Goal: Check status

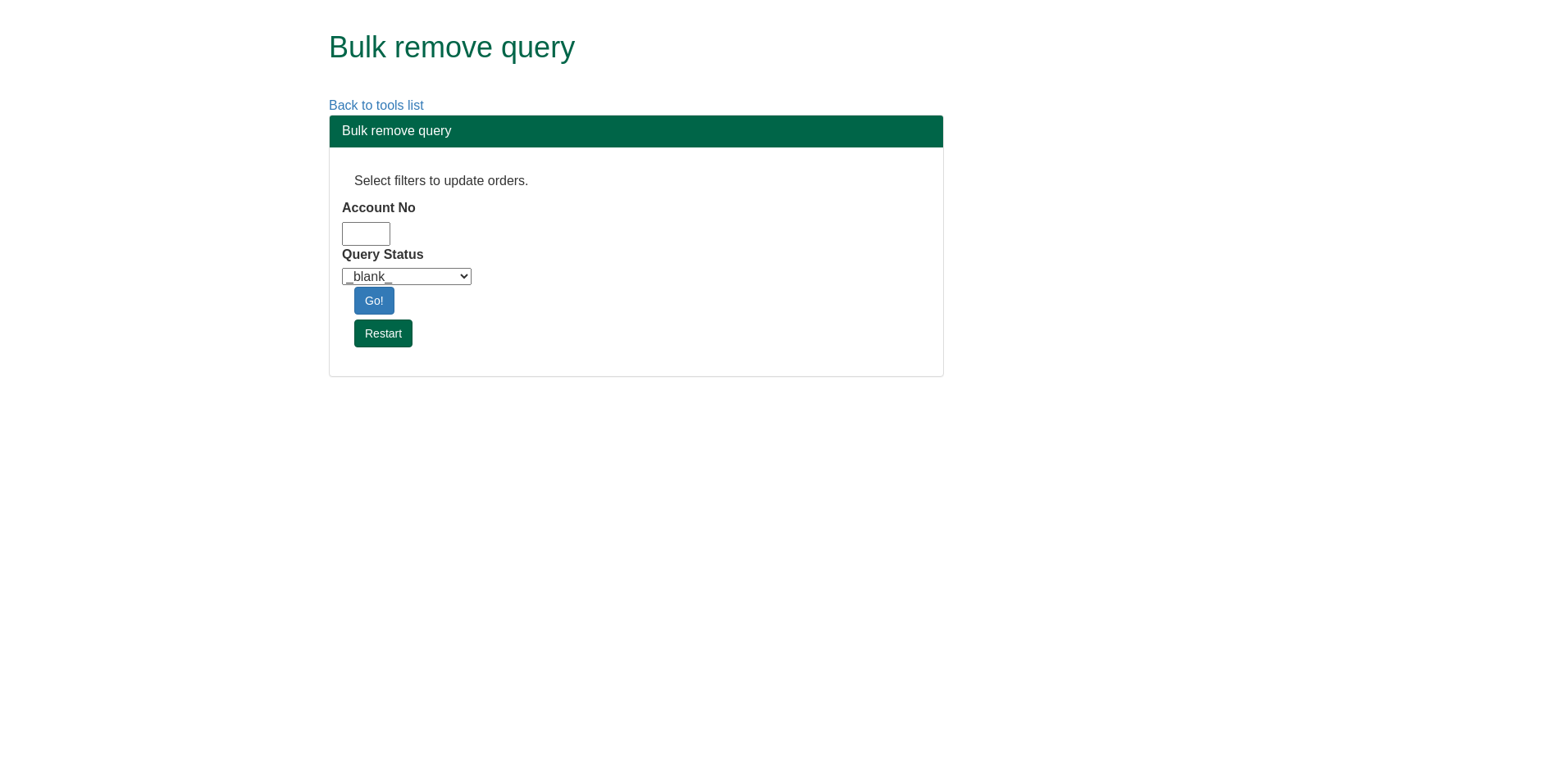
click at [378, 235] on input "Account No" at bounding box center [366, 234] width 48 height 24
type input "adm10"
drag, startPoint x: 418, startPoint y: 263, endPoint x: 428, endPoint y: 276, distance: 16.4
click at [419, 264] on label "Query Status" at bounding box center [383, 256] width 82 height 19
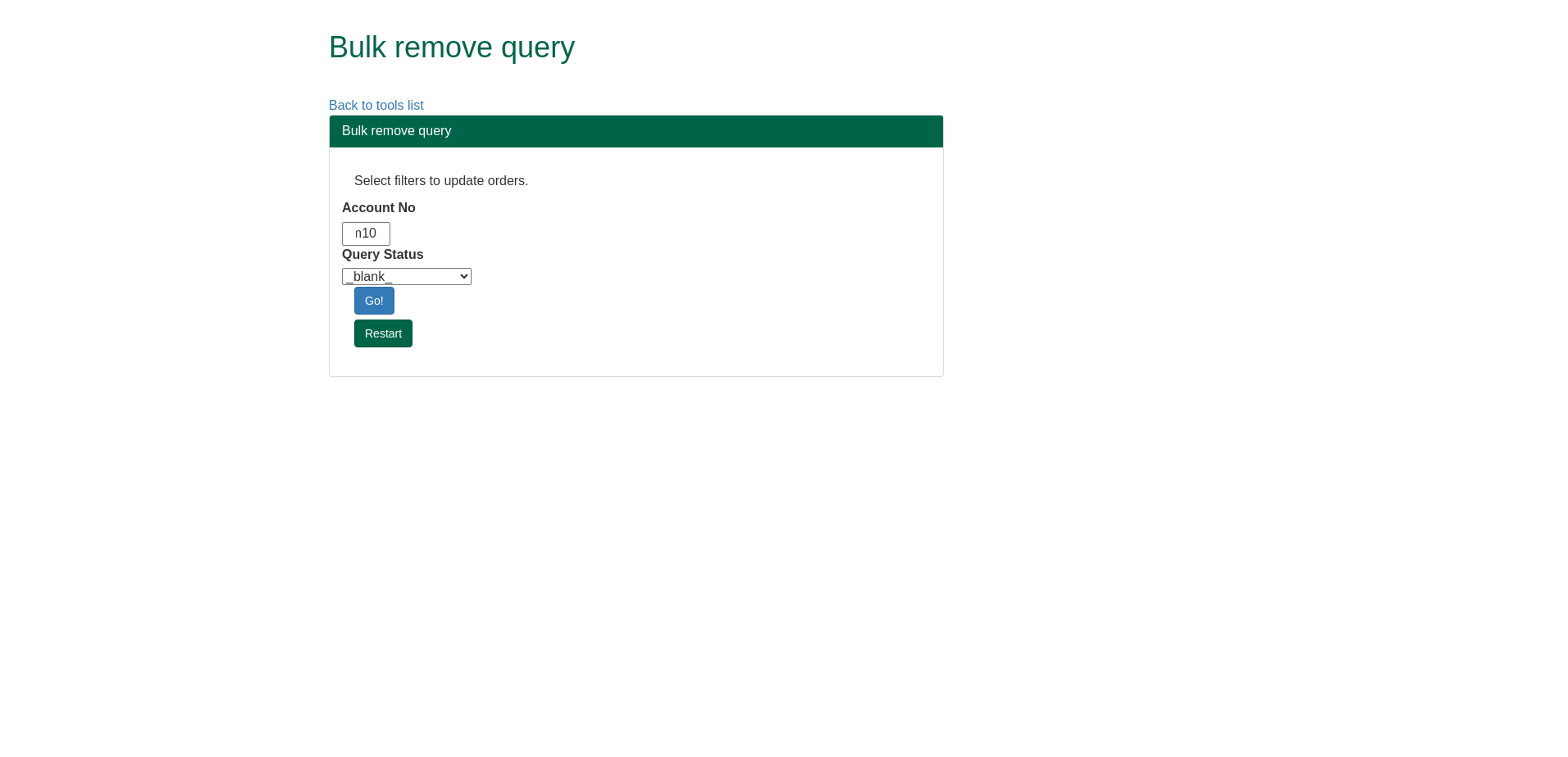
click at [419, 268] on select "_blank_ Customer Credit_Control Purchasing Internal Other Address High_Value Co…" at bounding box center [406, 277] width 129 height 17
drag, startPoint x: 428, startPoint y: 277, endPoint x: 431, endPoint y: 286, distance: 9.5
click at [428, 277] on select "_blank_ Customer Credit_Control Purchasing Internal Other Address High_Value Co…" at bounding box center [406, 277] width 129 height 17
select select "Automation_Check"
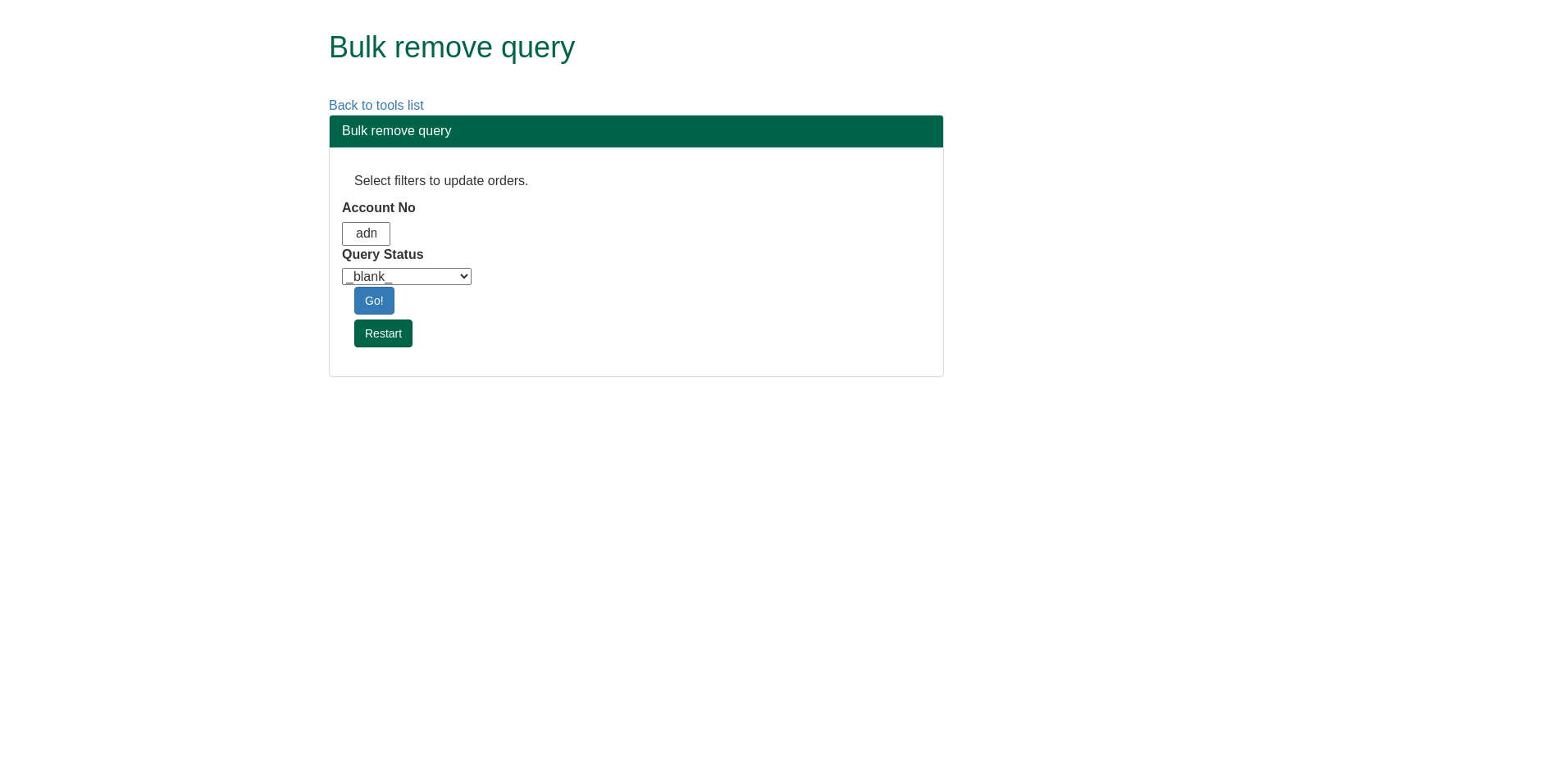
click at [342, 268] on select "_blank_ Customer Credit_Control Purchasing Internal Other Address High_Value Co…" at bounding box center [406, 277] width 129 height 17
click at [366, 302] on link "Go!" at bounding box center [375, 300] width 40 height 28
